Goal: Task Accomplishment & Management: Complete application form

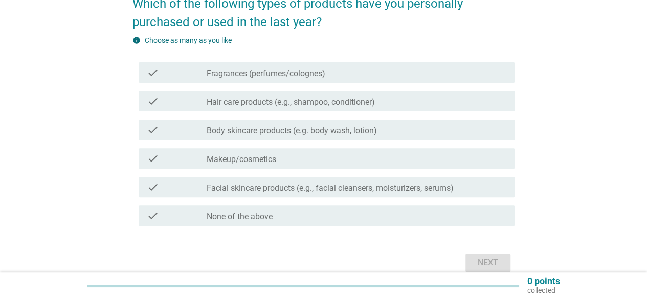
scroll to position [98, 0]
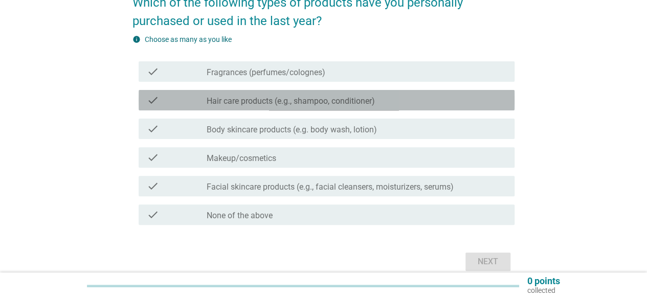
click at [279, 94] on div "check_box_outline_blank Hair care products (e.g., shampoo, conditioner)" at bounding box center [357, 100] width 300 height 12
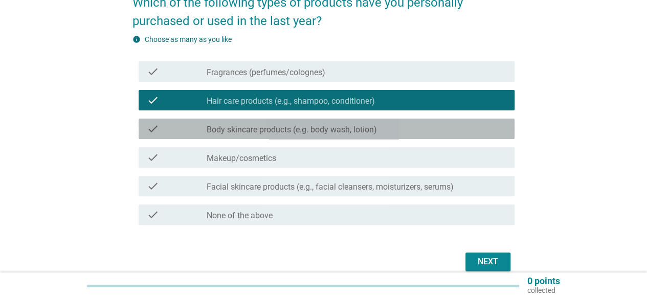
click at [282, 128] on label "Body skincare products (e.g. body wash, lotion)" at bounding box center [292, 130] width 170 height 10
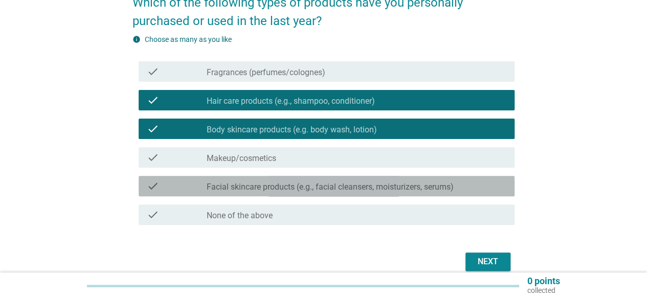
click at [366, 192] on div "check check_box_outline_blank Facial skincare products (e.g., facial cleansers,…" at bounding box center [327, 186] width 376 height 20
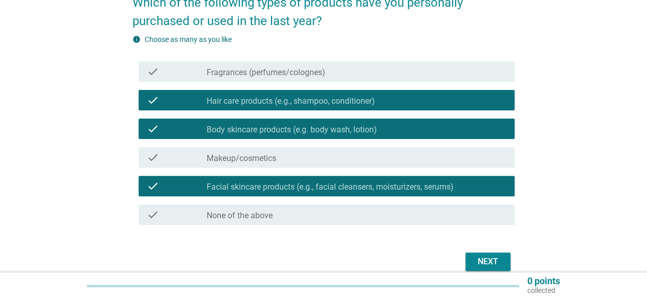
click at [474, 256] on div "Next" at bounding box center [488, 262] width 29 height 12
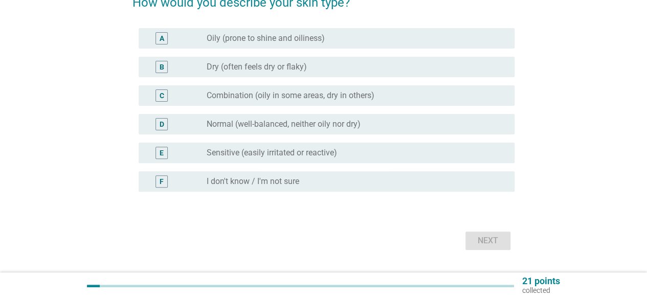
scroll to position [0, 0]
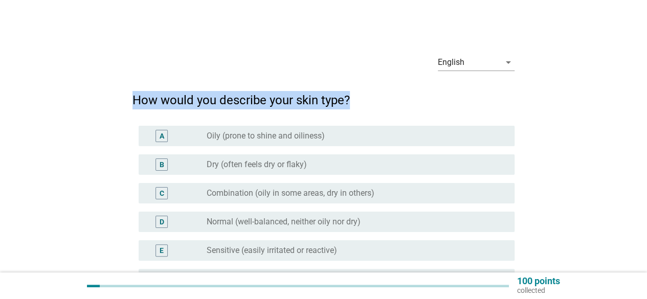
drag, startPoint x: 637, startPoint y: 72, endPoint x: 646, endPoint y: 99, distance: 28.1
click at [646, 99] on html "English Bahasa Melayu English arrow_drop_down How would you describe your skin …" at bounding box center [323, 198] width 647 height 397
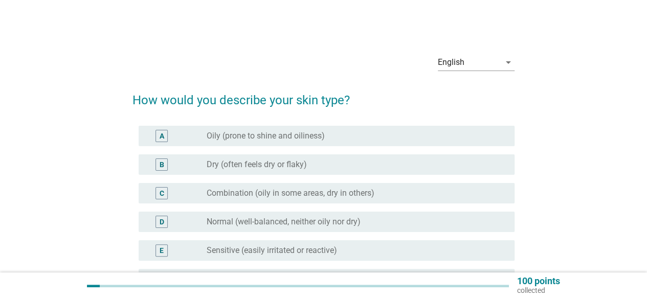
drag, startPoint x: 581, startPoint y: 127, endPoint x: 612, endPoint y: 116, distance: 33.2
click at [582, 127] on div "English arrow_drop_down How would you describe your skin type? A radio_button_u…" at bounding box center [324, 198] width 598 height 321
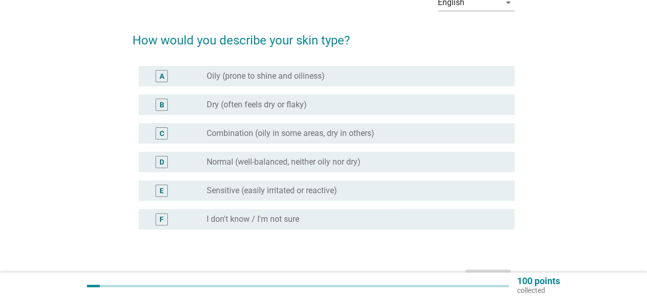
scroll to position [60, 0]
click at [365, 160] on div "radio_button_unchecked Normal (well-balanced, neither oily nor dry)" at bounding box center [353, 162] width 292 height 10
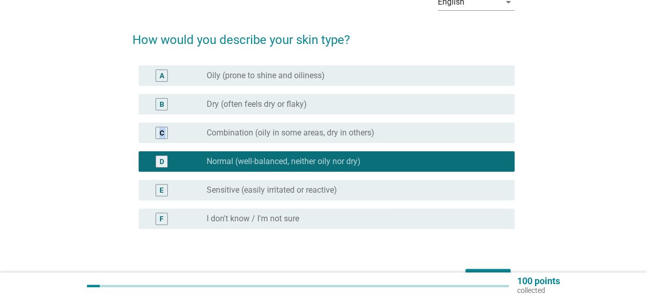
click at [639, 124] on div "English arrow_drop_down How would you describe your skin type? A radio_button_u…" at bounding box center [323, 138] width 647 height 397
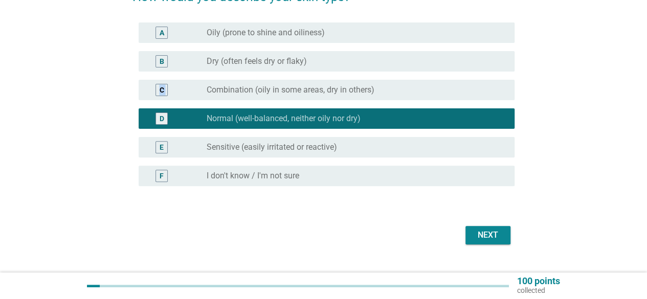
scroll to position [104, 0]
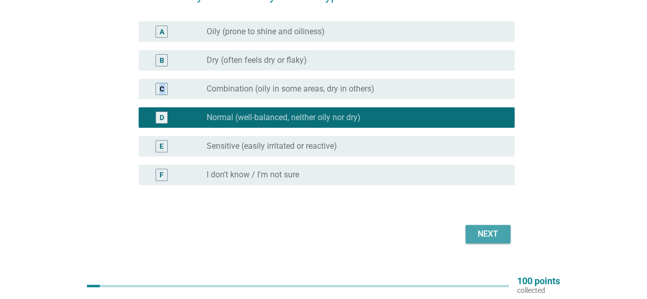
click at [489, 235] on div "Next" at bounding box center [488, 234] width 29 height 12
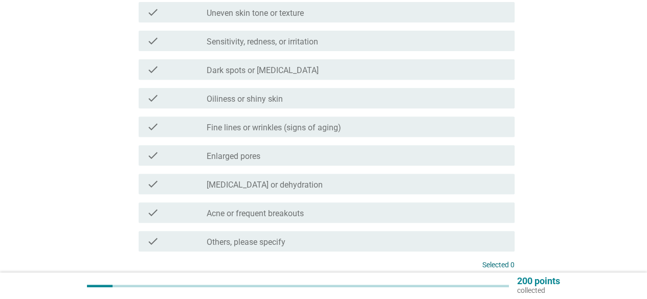
scroll to position [0, 0]
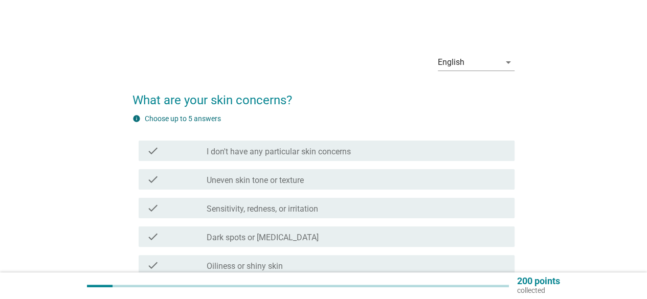
click at [321, 150] on label "I don't have any particular skin concerns" at bounding box center [279, 152] width 144 height 10
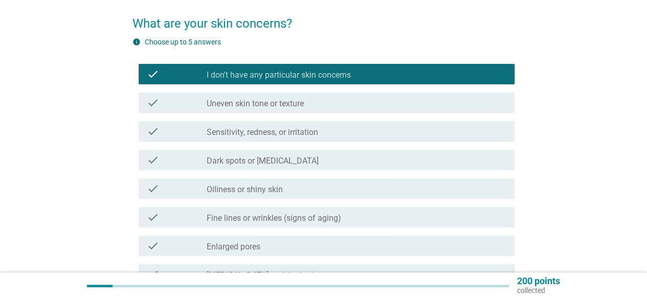
scroll to position [207, 0]
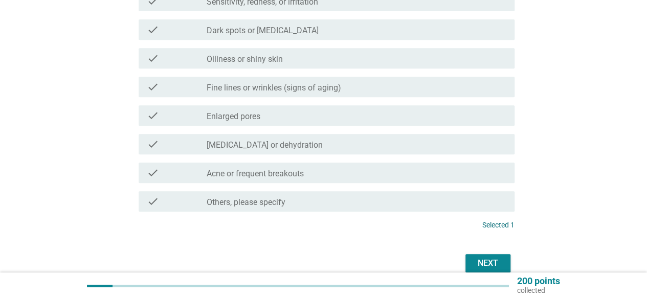
click at [475, 259] on div "Next" at bounding box center [488, 263] width 29 height 12
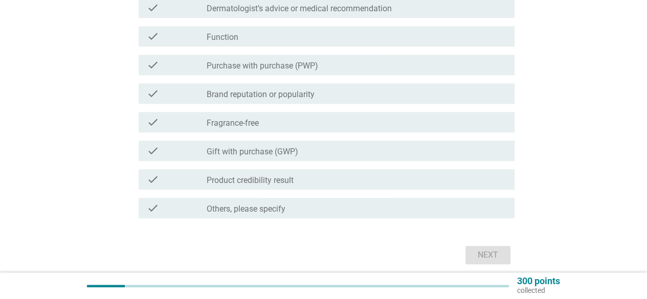
scroll to position [427, 0]
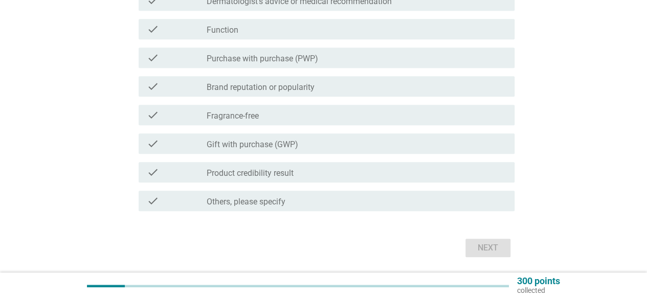
click at [292, 116] on div "check_box_outline_blank Fragrance-free" at bounding box center [357, 115] width 300 height 12
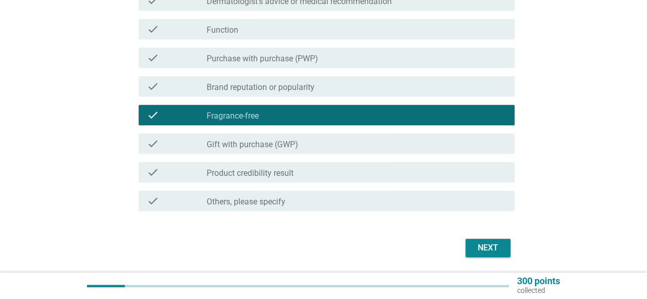
click at [281, 28] on div "check_box_outline_blank Function" at bounding box center [357, 29] width 300 height 12
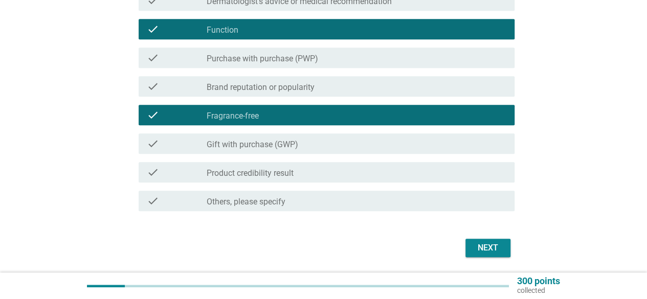
click at [486, 245] on div "Next" at bounding box center [488, 248] width 29 height 12
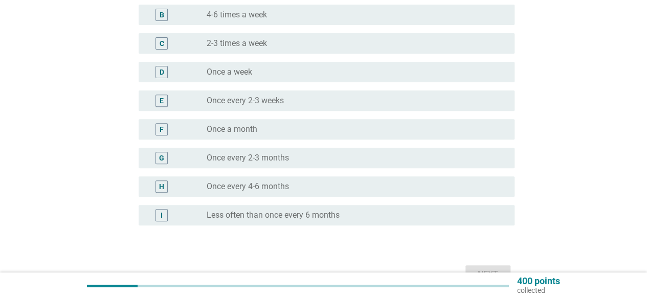
scroll to position [160, 0]
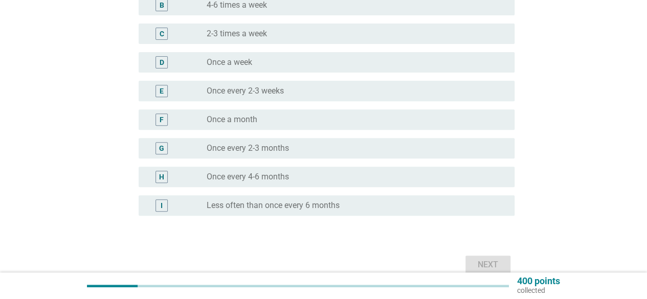
click at [363, 202] on div "radio_button_unchecked Less often than once every 6 months" at bounding box center [353, 205] width 292 height 10
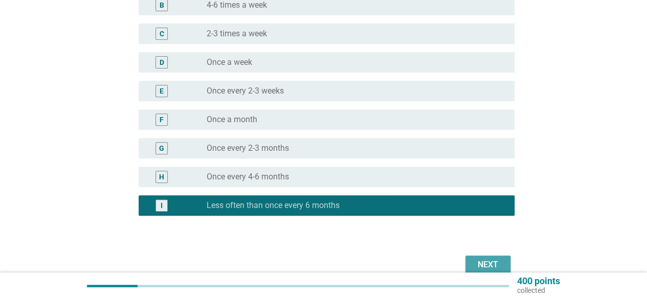
click at [481, 256] on button "Next" at bounding box center [487, 265] width 45 height 18
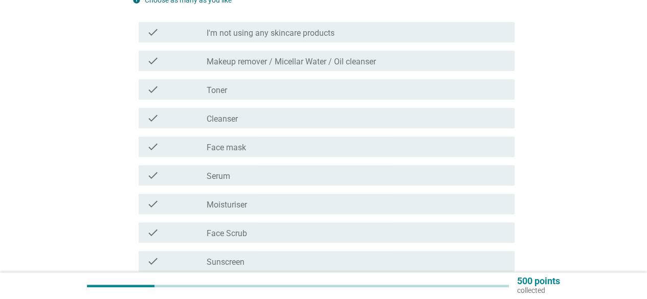
scroll to position [121, 0]
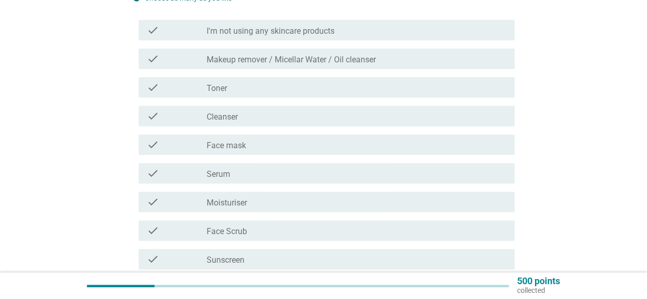
click at [245, 92] on div "check_box_outline_blank Toner" at bounding box center [357, 87] width 300 height 12
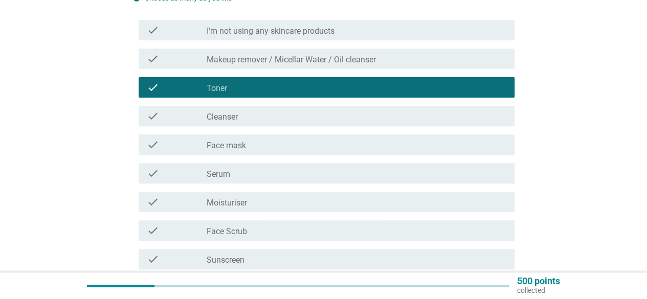
click at [248, 121] on div "check_box_outline_blank Cleanser" at bounding box center [357, 116] width 300 height 12
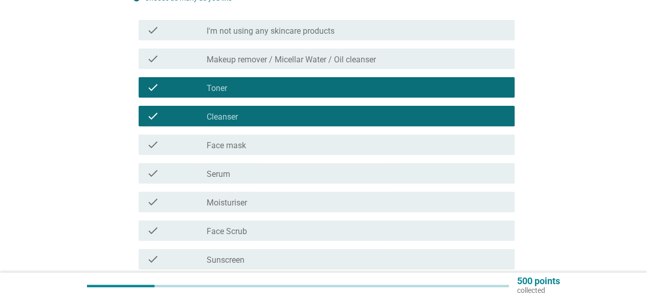
click at [257, 140] on div "check_box_outline_blank Face mask" at bounding box center [357, 145] width 300 height 12
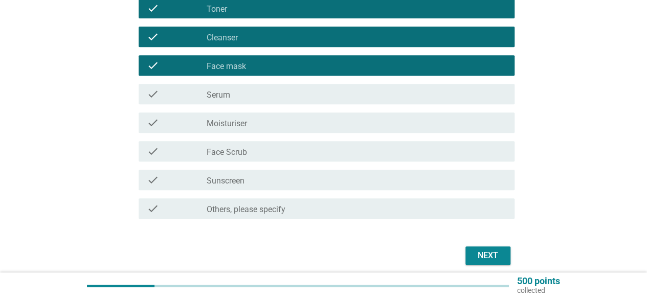
scroll to position [207, 0]
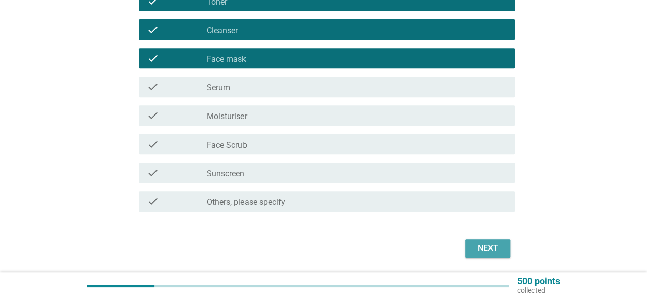
click at [497, 253] on div "Next" at bounding box center [488, 248] width 29 height 12
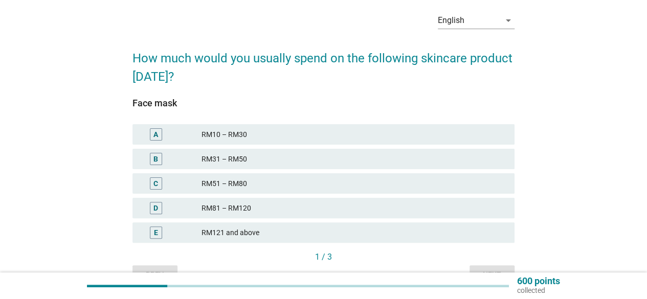
scroll to position [43, 0]
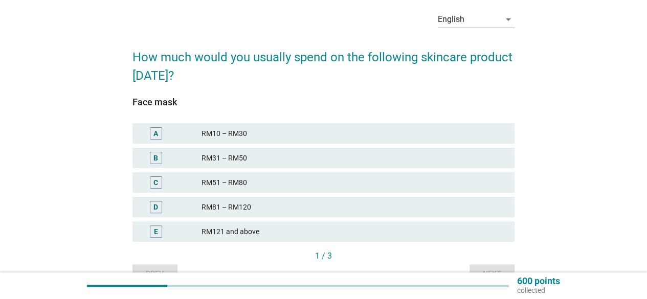
click at [262, 163] on div "RM31 – RM50" at bounding box center [354, 158] width 305 height 12
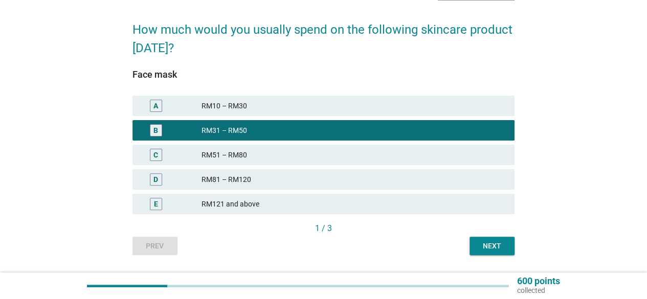
scroll to position [71, 0]
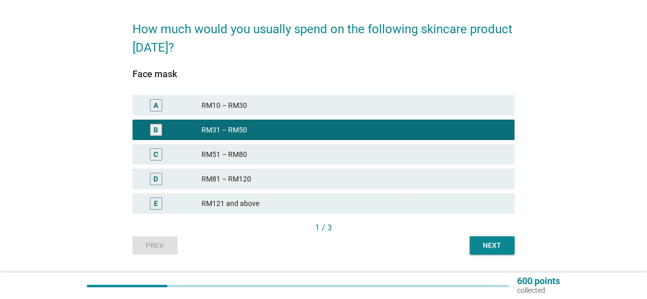
click at [494, 246] on div "Next" at bounding box center [492, 245] width 29 height 11
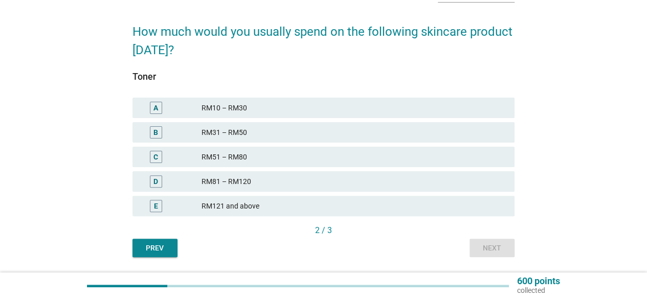
scroll to position [74, 0]
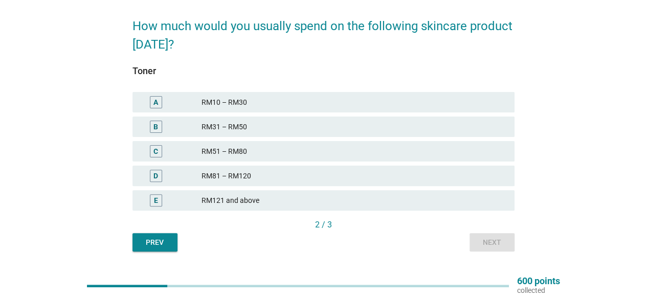
click at [325, 205] on div "RM121 and above" at bounding box center [354, 200] width 305 height 12
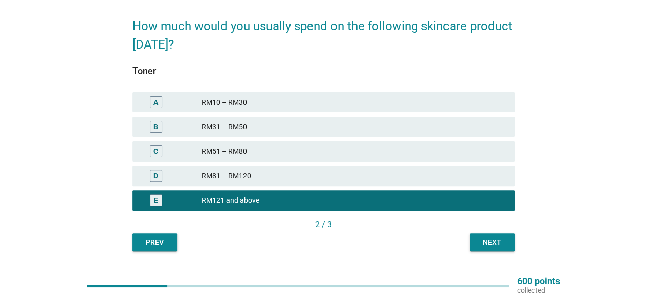
click at [497, 242] on div "Next" at bounding box center [492, 242] width 29 height 11
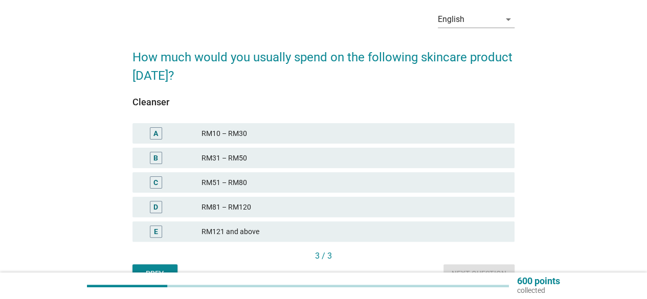
scroll to position [70, 0]
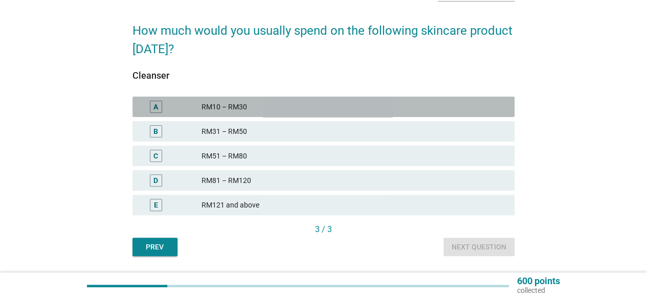
click at [264, 111] on div "RM10 – RM30" at bounding box center [354, 107] width 305 height 12
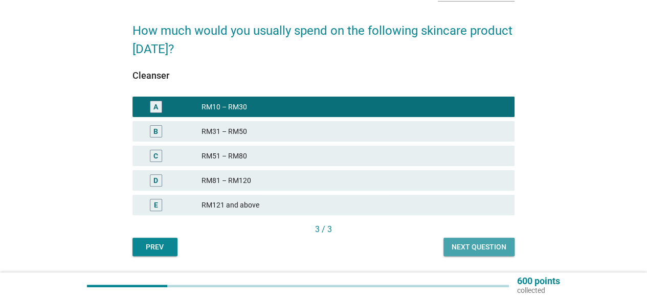
click at [480, 247] on div "Next question" at bounding box center [479, 247] width 55 height 11
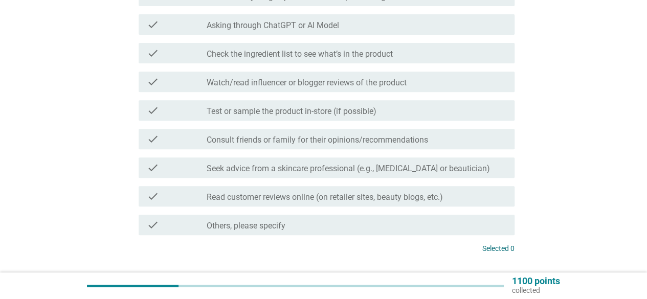
scroll to position [173, 0]
click at [344, 196] on label "Read customer reviews online (on retailer sites, beauty blogs, etc.)" at bounding box center [325, 198] width 236 height 10
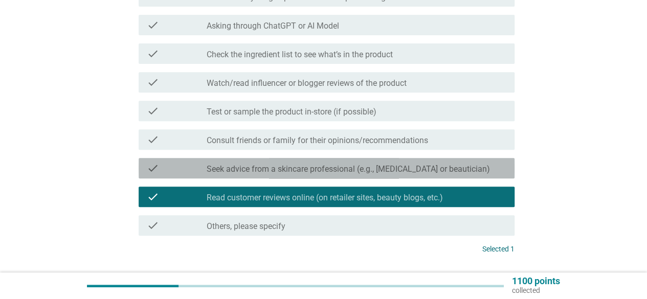
click at [350, 171] on label "Seek advice from a skincare professional (e.g., [MEDICAL_DATA] or beautician)" at bounding box center [348, 169] width 283 height 10
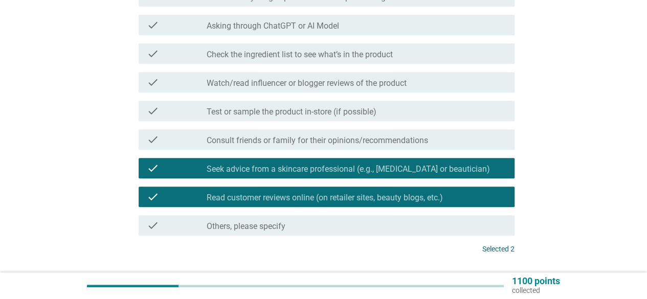
drag, startPoint x: 632, startPoint y: 196, endPoint x: 654, endPoint y: 185, distance: 24.9
click at [646, 186] on html "English Bahasa Melayu English arrow_drop_down Before buying a new skincare prod…" at bounding box center [323, 86] width 647 height 519
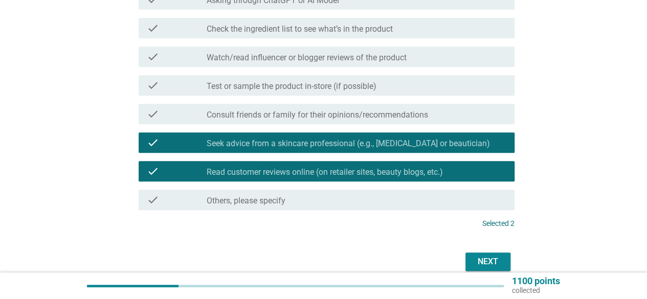
click at [492, 265] on div "Next" at bounding box center [488, 262] width 29 height 12
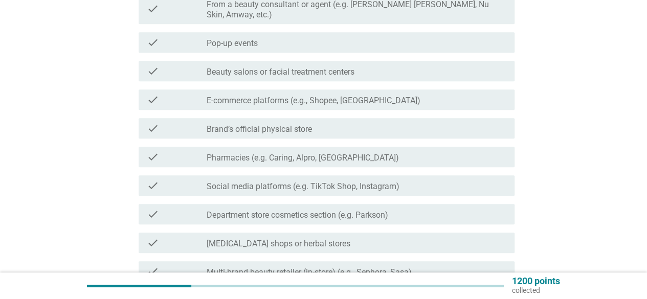
scroll to position [266, 0]
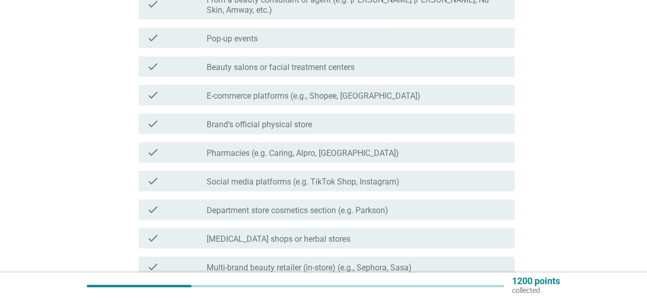
click at [285, 120] on label "Brand’s official physical store" at bounding box center [259, 125] width 105 height 10
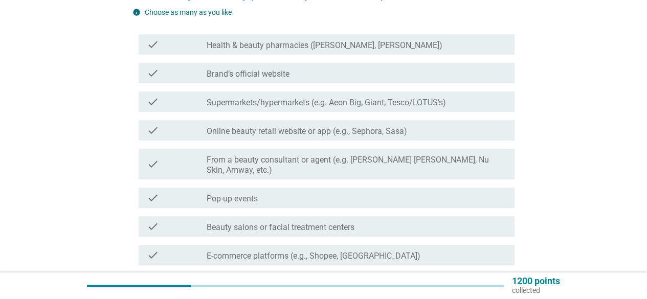
scroll to position [103, 0]
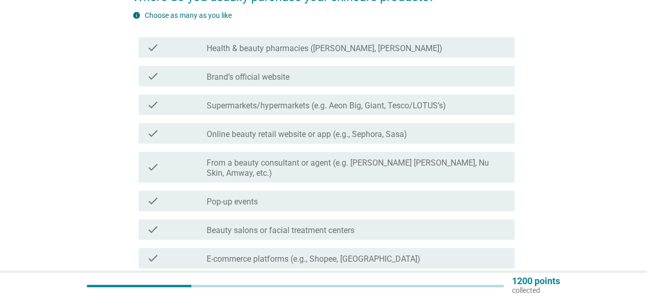
click at [422, 46] on div "check_box_outline_blank Health & beauty pharmacies (e.g. Guardian, [PERSON_NAME…" at bounding box center [357, 47] width 300 height 12
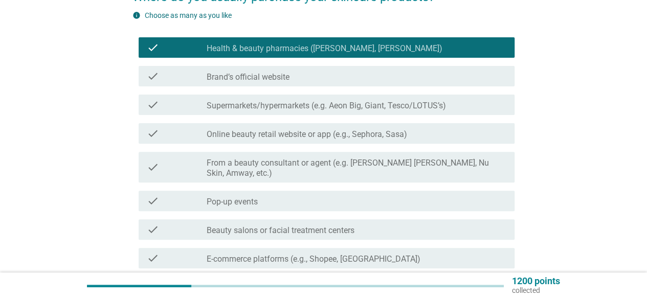
scroll to position [385, 0]
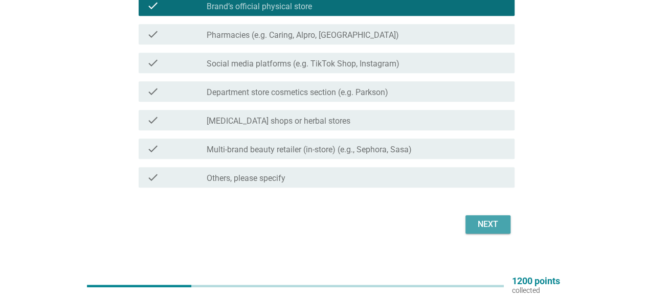
click at [479, 218] on div "Next" at bounding box center [488, 224] width 29 height 12
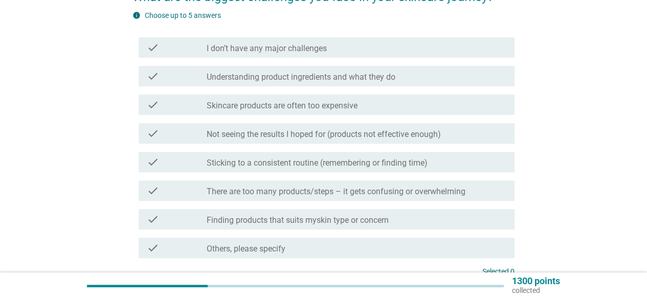
scroll to position [94, 0]
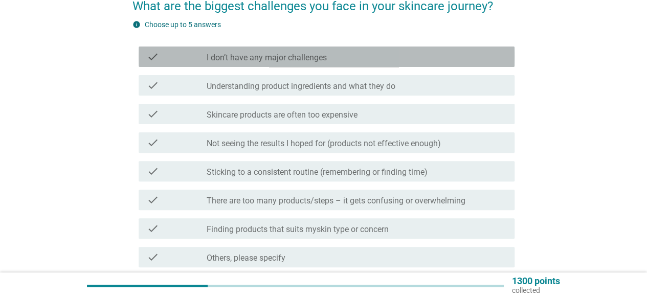
click at [341, 52] on div "check_box_outline_blank I don’t have any major challenges" at bounding box center [357, 57] width 300 height 12
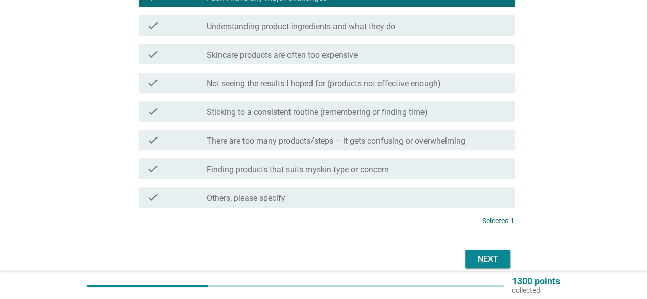
scroll to position [181, 0]
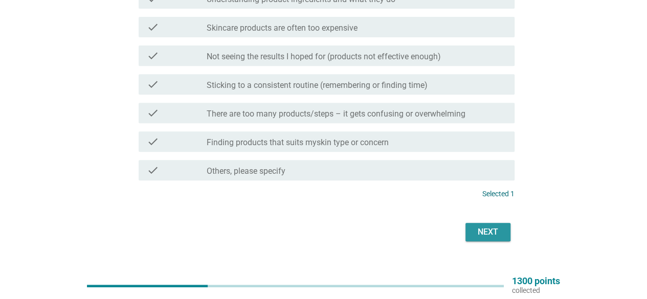
click at [485, 232] on div "Next" at bounding box center [488, 232] width 29 height 12
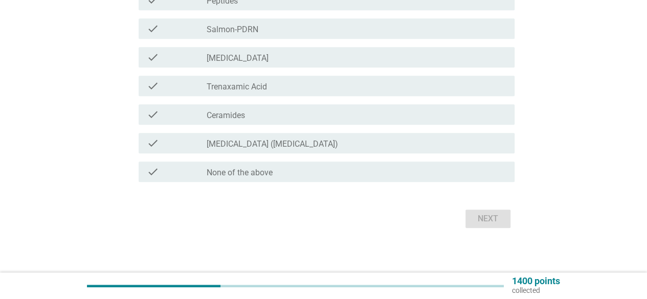
scroll to position [346, 0]
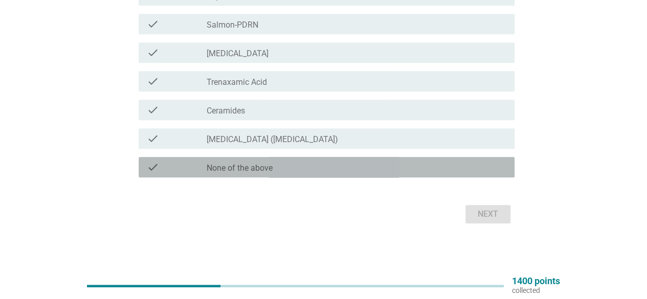
click at [364, 173] on div "check check_box_outline_blank None of the above" at bounding box center [327, 167] width 376 height 20
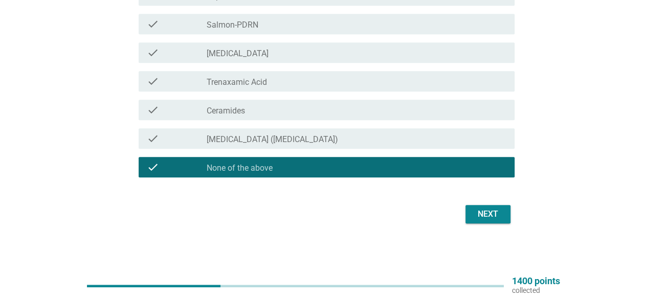
click at [496, 213] on div "Next" at bounding box center [488, 214] width 29 height 12
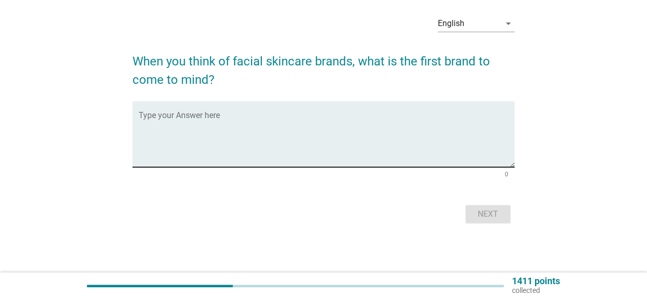
scroll to position [0, 0]
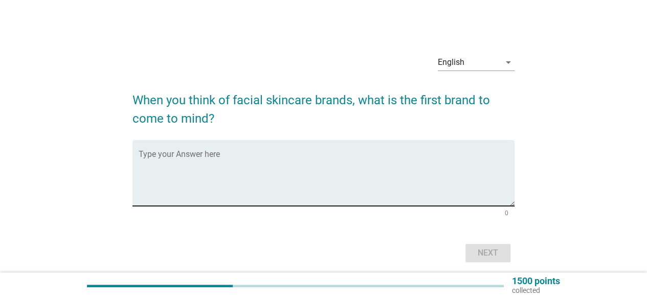
click at [387, 169] on textarea "Type your Answer here" at bounding box center [327, 179] width 376 height 54
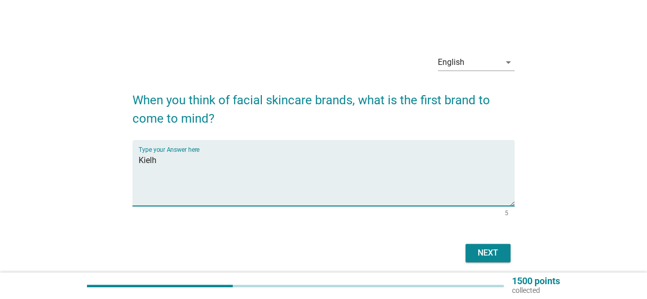
drag, startPoint x: 180, startPoint y: 162, endPoint x: 122, endPoint y: 158, distance: 57.9
click at [122, 158] on div "English arrow_drop_down When you think of facial skincare brands, what is the f…" at bounding box center [324, 156] width 598 height 236
paste textarea "hl's"
type textarea "[PERSON_NAME]"
click at [484, 262] on button "Next" at bounding box center [487, 253] width 45 height 18
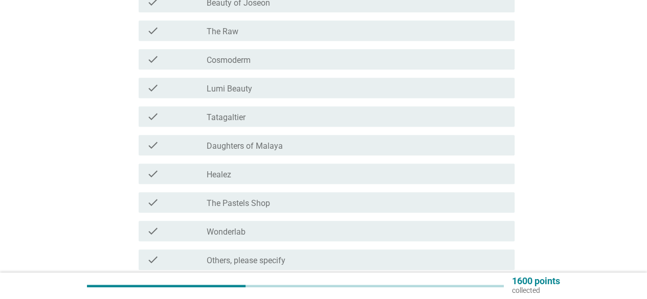
scroll to position [448, 0]
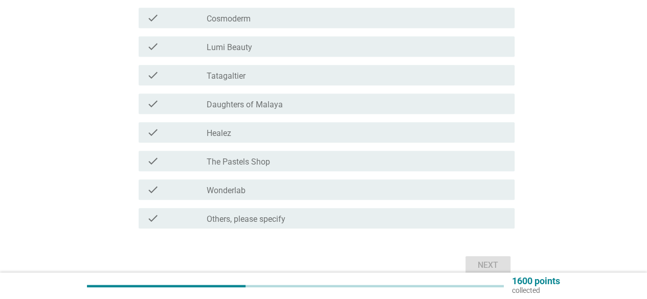
click at [225, 190] on label "Wonderlab" at bounding box center [226, 191] width 39 height 10
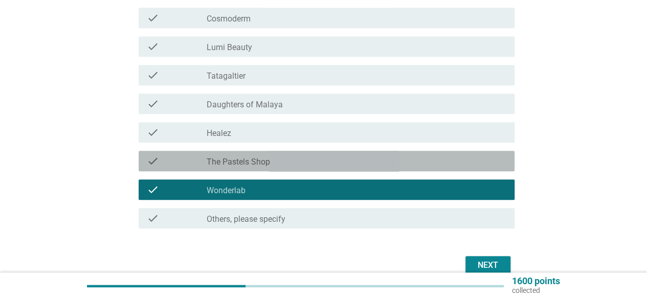
click at [240, 166] on label "The Pastels Shop" at bounding box center [238, 162] width 63 height 10
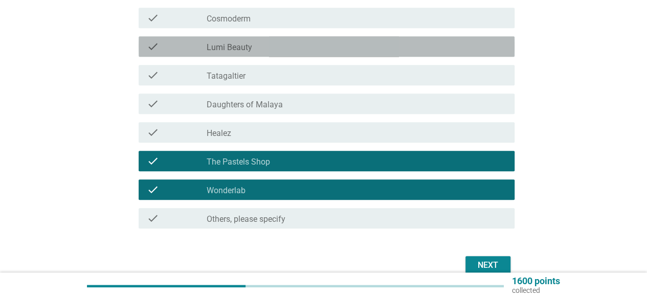
click at [260, 44] on div "check_box_outline_blank Lumi Beauty" at bounding box center [357, 46] width 300 height 12
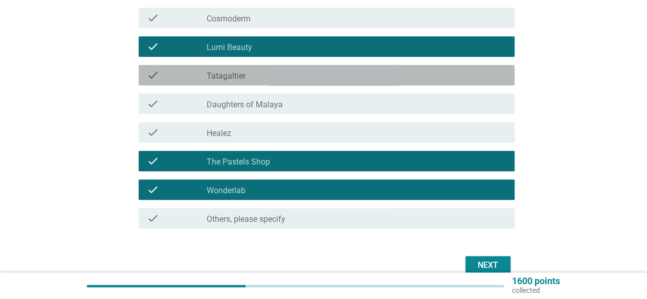
click at [247, 74] on div "check_box_outline_blank Tatagaltier" at bounding box center [357, 75] width 300 height 12
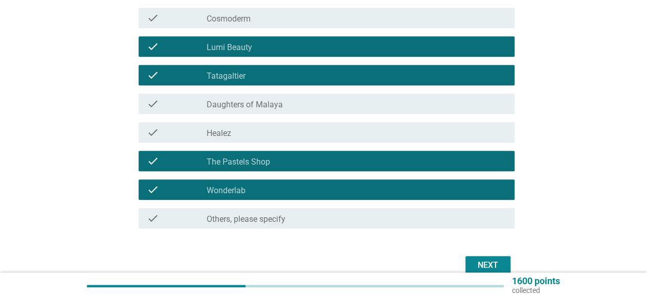
click at [480, 266] on div "Next" at bounding box center [488, 265] width 29 height 12
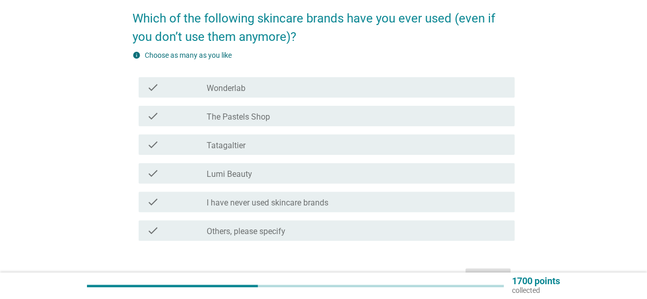
scroll to position [95, 0]
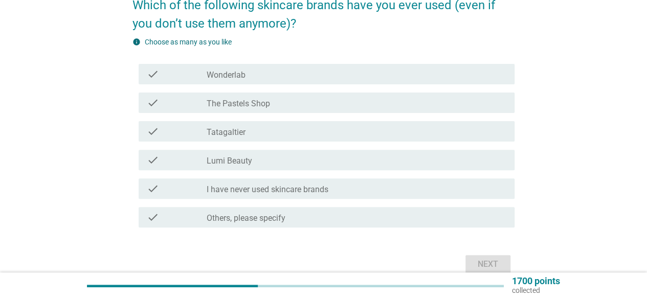
click at [344, 194] on div "check_box_outline_blank I have never used skincare brands" at bounding box center [357, 189] width 300 height 12
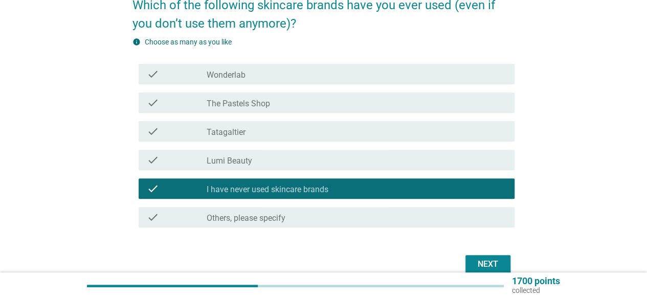
click at [485, 258] on div "Next" at bounding box center [488, 264] width 29 height 12
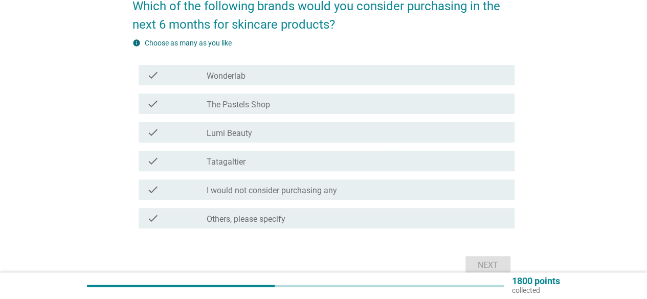
scroll to position [109, 0]
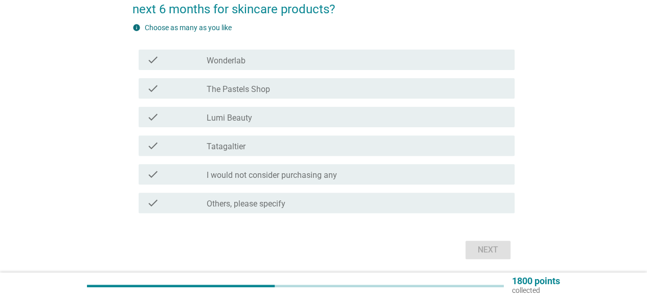
click at [266, 57] on div "check_box_outline_blank Wonderlab" at bounding box center [357, 60] width 300 height 12
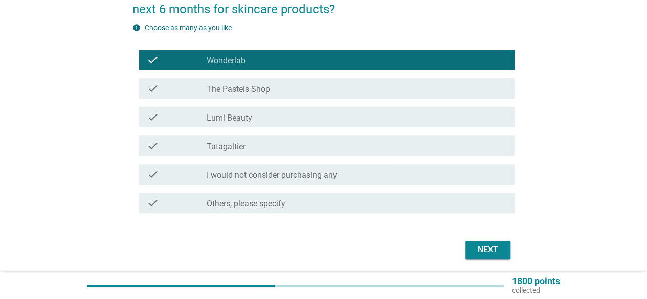
click at [483, 255] on div "Next" at bounding box center [488, 250] width 29 height 12
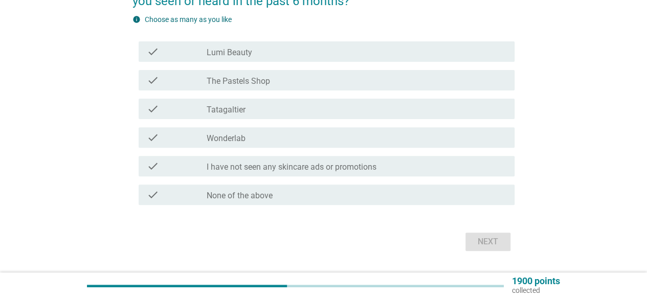
scroll to position [120, 0]
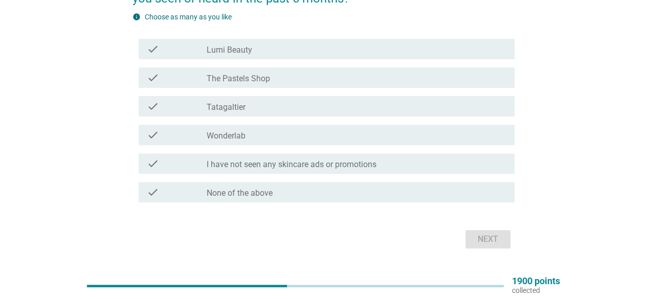
click at [355, 168] on label "I have not seen any skincare ads or promotions" at bounding box center [292, 165] width 170 height 10
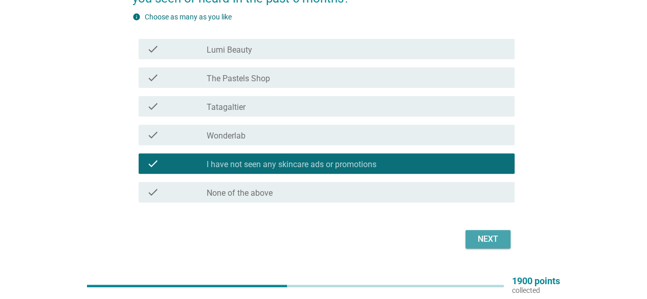
click at [501, 242] on div "Next" at bounding box center [488, 239] width 29 height 12
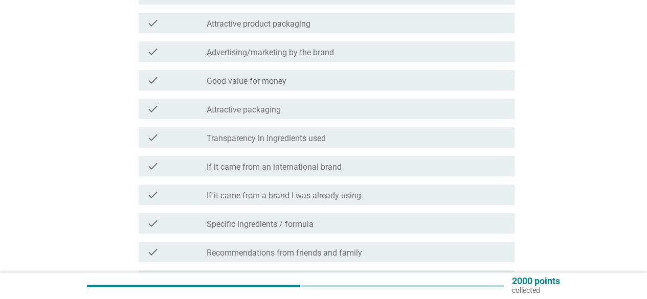
scroll to position [224, 0]
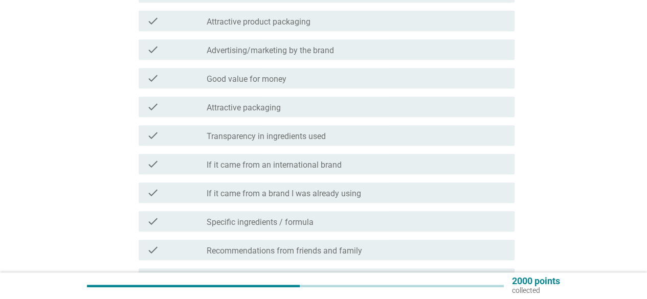
click at [393, 228] on div "check check_box_outline_blank Specific ingredients / formula" at bounding box center [327, 221] width 376 height 20
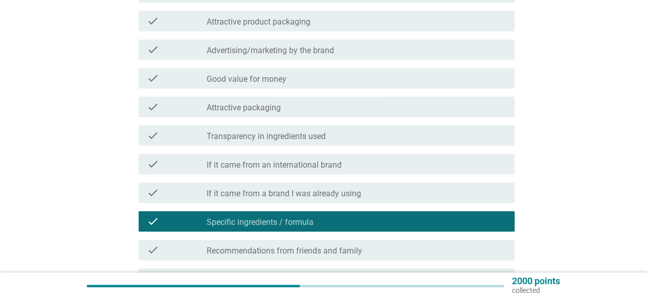
click at [377, 201] on div "check check_box_outline_blank If it came from a brand I was already using" at bounding box center [327, 193] width 376 height 20
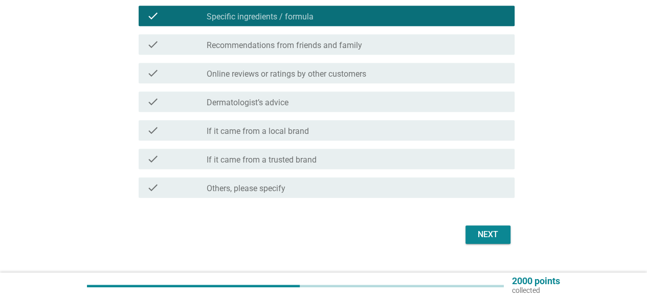
scroll to position [435, 0]
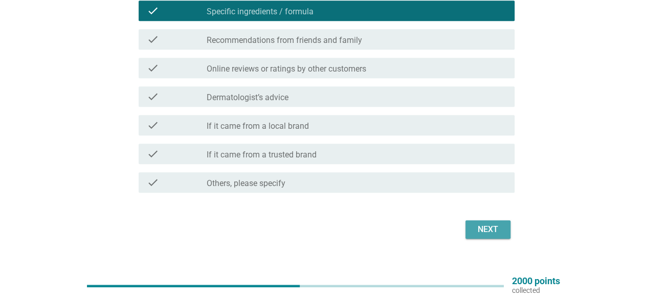
click at [487, 225] on div "Next" at bounding box center [488, 230] width 29 height 12
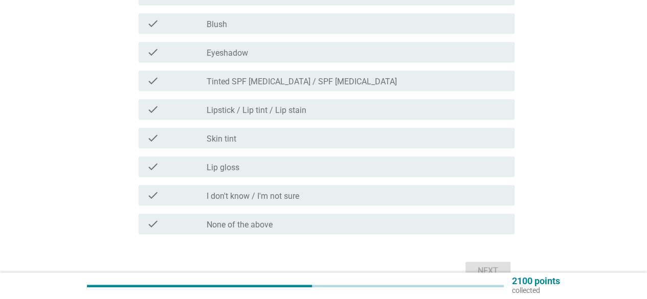
scroll to position [286, 0]
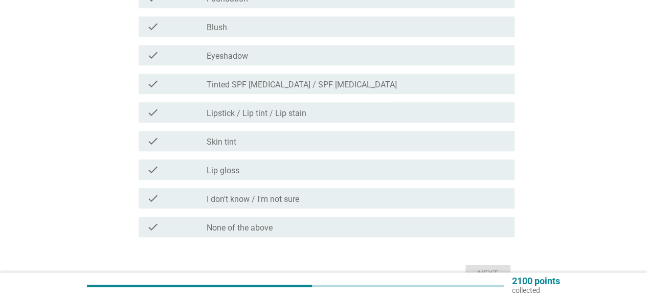
click at [328, 177] on div "check check_box_outline_blank Lip gloss" at bounding box center [327, 170] width 376 height 20
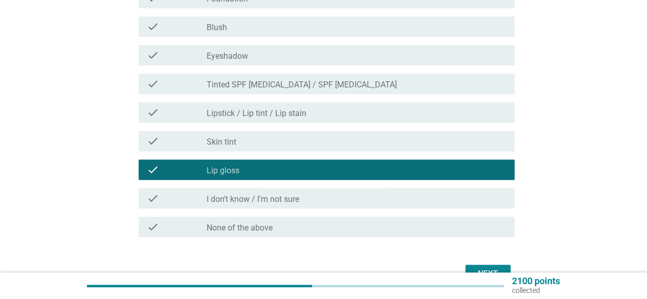
scroll to position [346, 0]
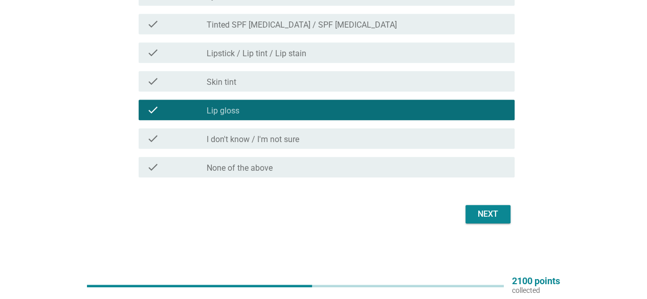
click at [495, 216] on div "Next" at bounding box center [488, 214] width 29 height 12
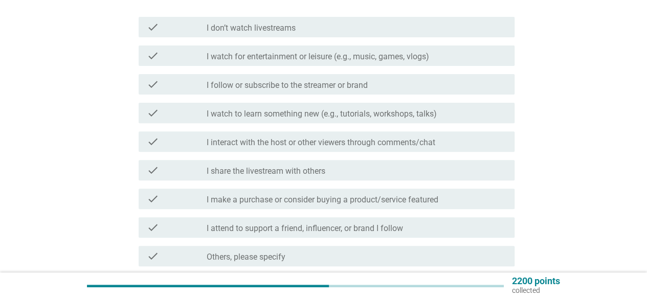
scroll to position [133, 0]
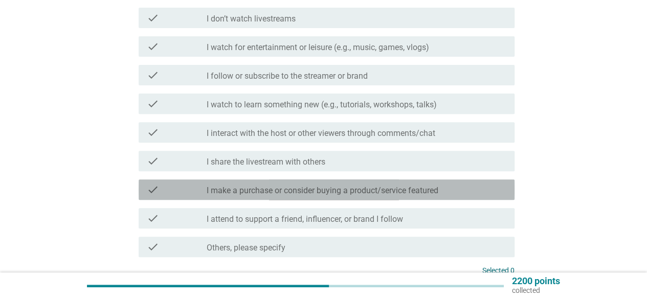
click at [458, 189] on div "check_box_outline_blank I make a purchase or consider buying a product/service …" at bounding box center [357, 190] width 300 height 12
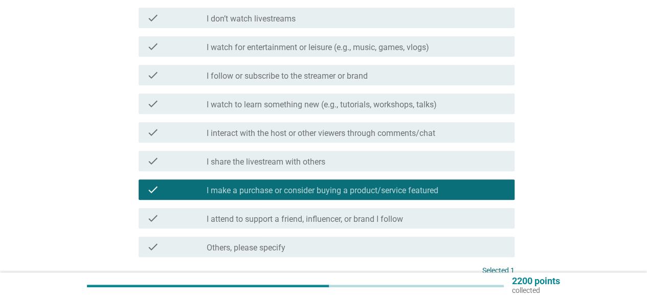
scroll to position [227, 0]
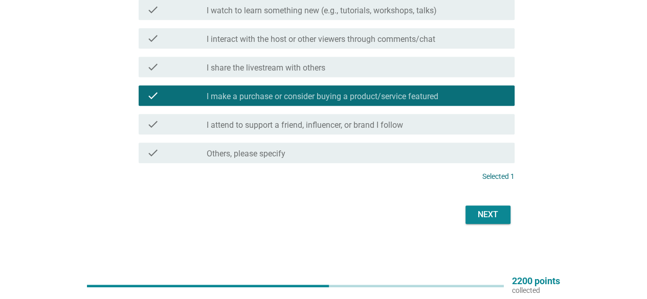
click at [486, 213] on div "Next" at bounding box center [488, 215] width 29 height 12
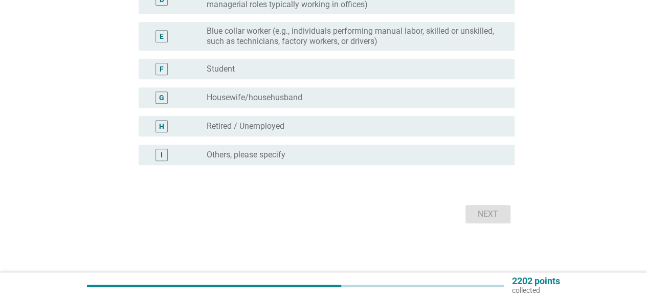
scroll to position [0, 0]
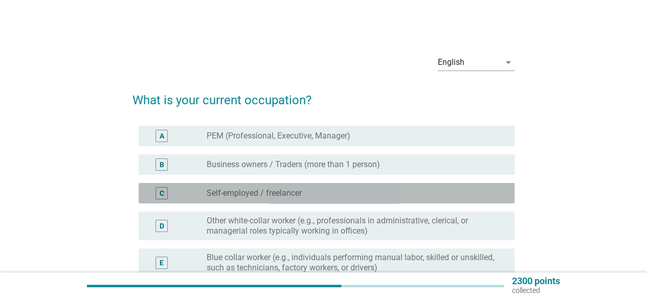
click at [307, 198] on div "radio_button_unchecked Self-employed / freelancer" at bounding box center [357, 193] width 300 height 12
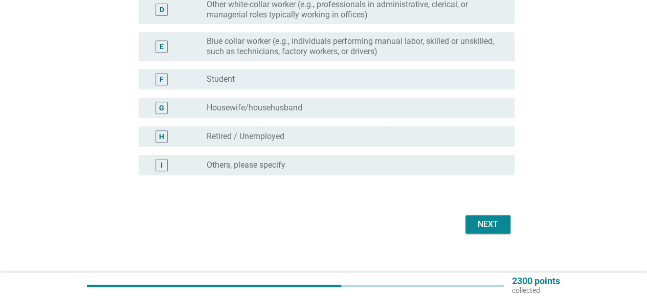
scroll to position [218, 0]
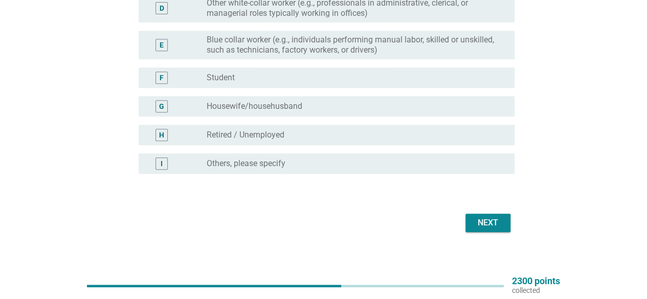
click at [501, 230] on button "Next" at bounding box center [487, 223] width 45 height 18
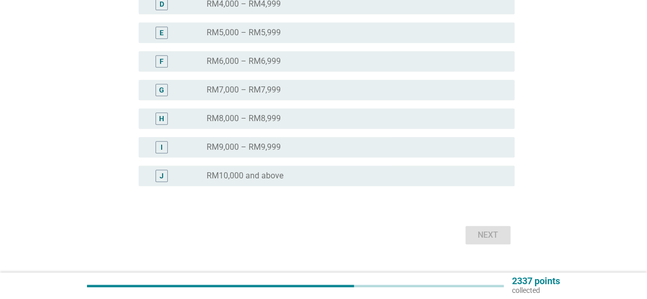
scroll to position [0, 0]
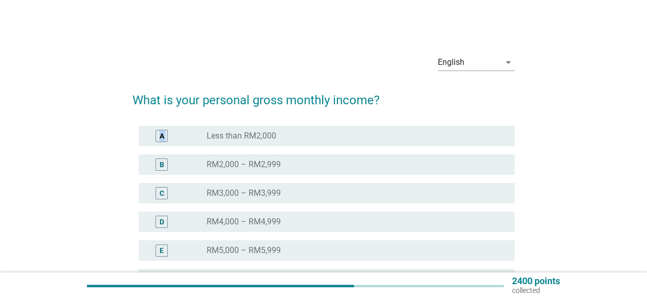
drag, startPoint x: 639, startPoint y: 86, endPoint x: 654, endPoint y: 135, distance: 51.0
click at [646, 141] on html "English Bahasa Melayu English arrow_drop_down What is your personal gross month…" at bounding box center [323, 255] width 647 height 511
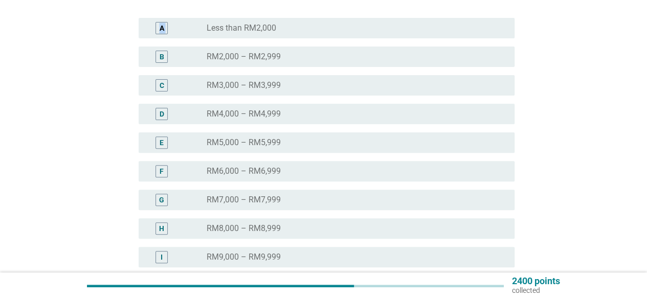
scroll to position [116, 0]
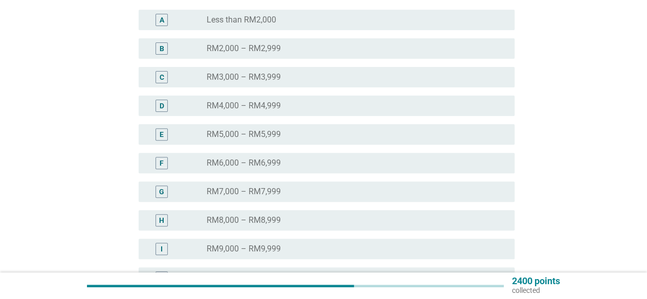
click at [627, 131] on div "English arrow_drop_down What is your personal gross monthly income? A radio_but…" at bounding box center [323, 139] width 622 height 460
click at [355, 154] on div "F radio_button_unchecked RM6,000 – RM6,999" at bounding box center [327, 163] width 376 height 20
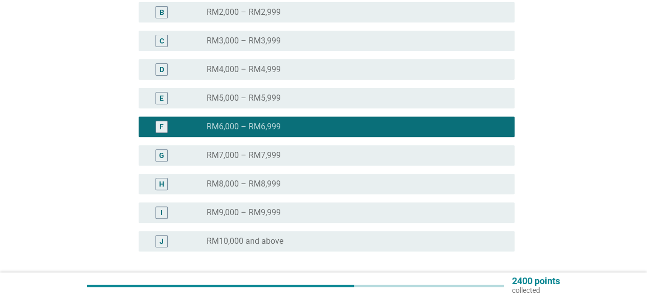
scroll to position [238, 0]
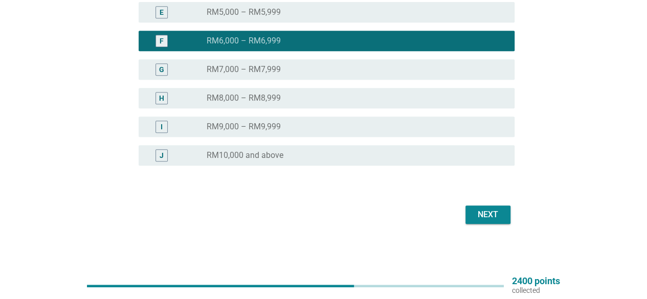
click at [488, 215] on div "Next" at bounding box center [488, 215] width 29 height 12
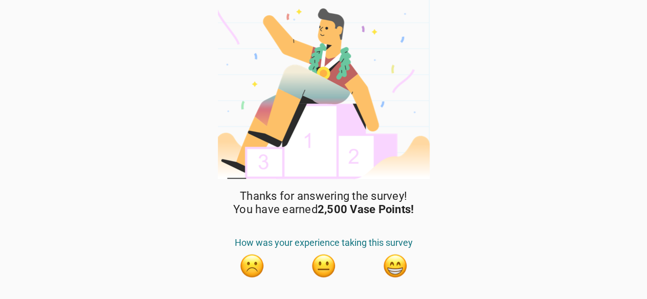
click at [570, 135] on div "Thanks for answering the survey! You have earned 2,500 Vase Points! How was you…" at bounding box center [323, 162] width 647 height 324
